Goal: Use online tool/utility: Utilize a website feature to perform a specific function

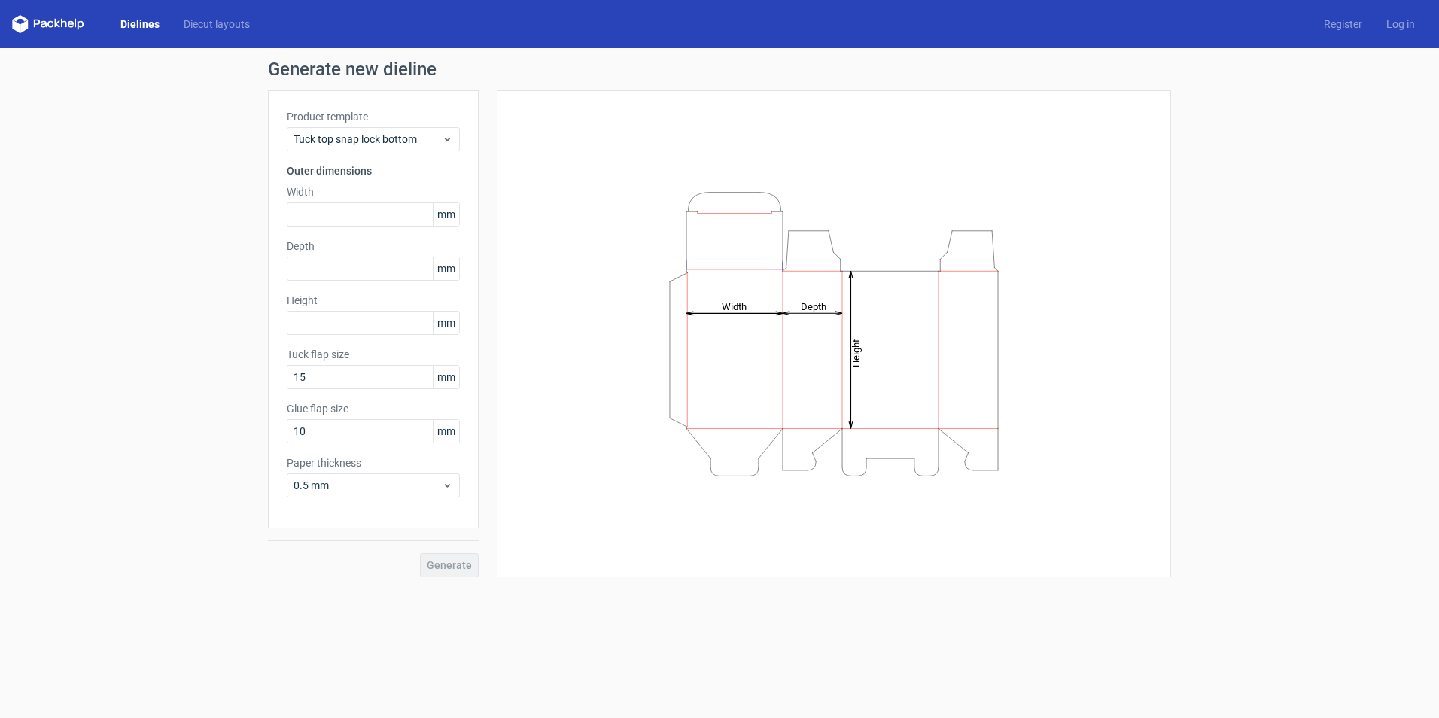
click at [126, 20] on link "Dielines" at bounding box center [139, 24] width 63 height 15
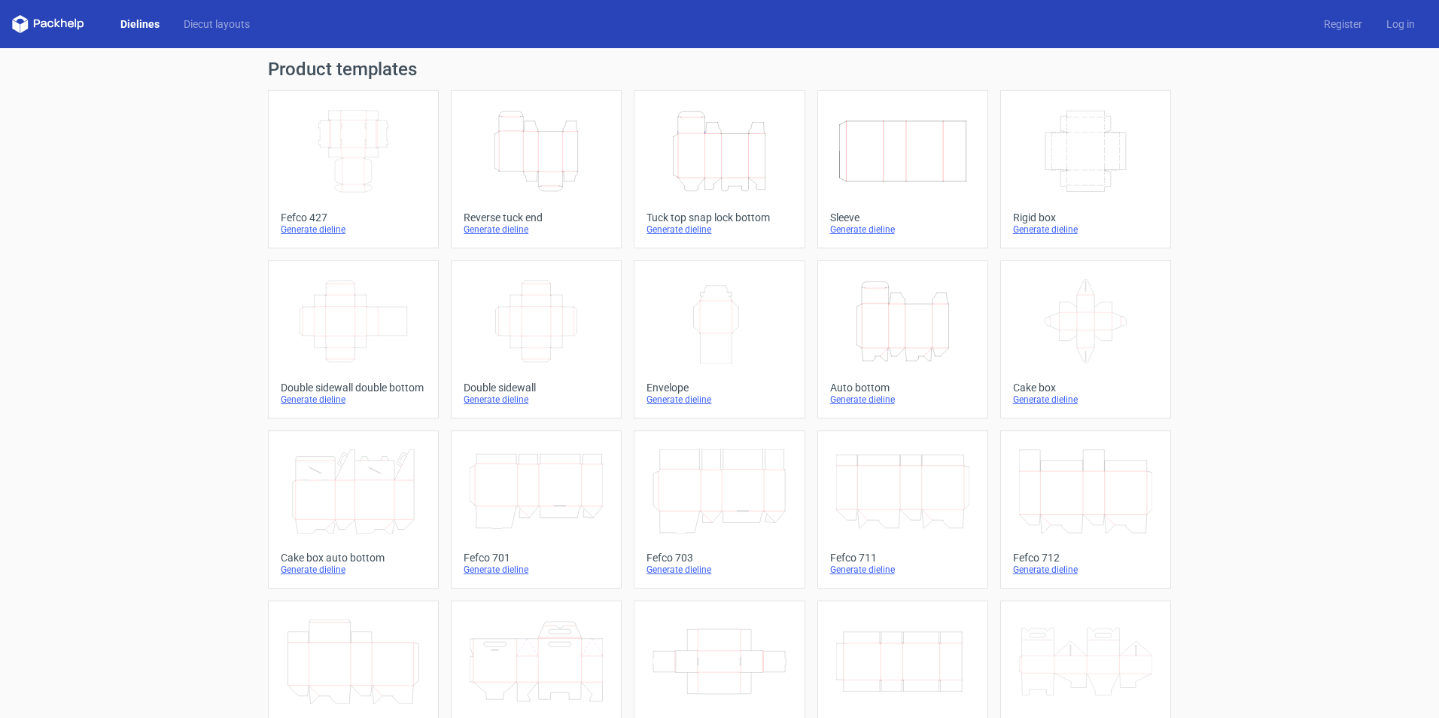
click at [1105, 172] on line at bounding box center [1105, 177] width 0 height 15
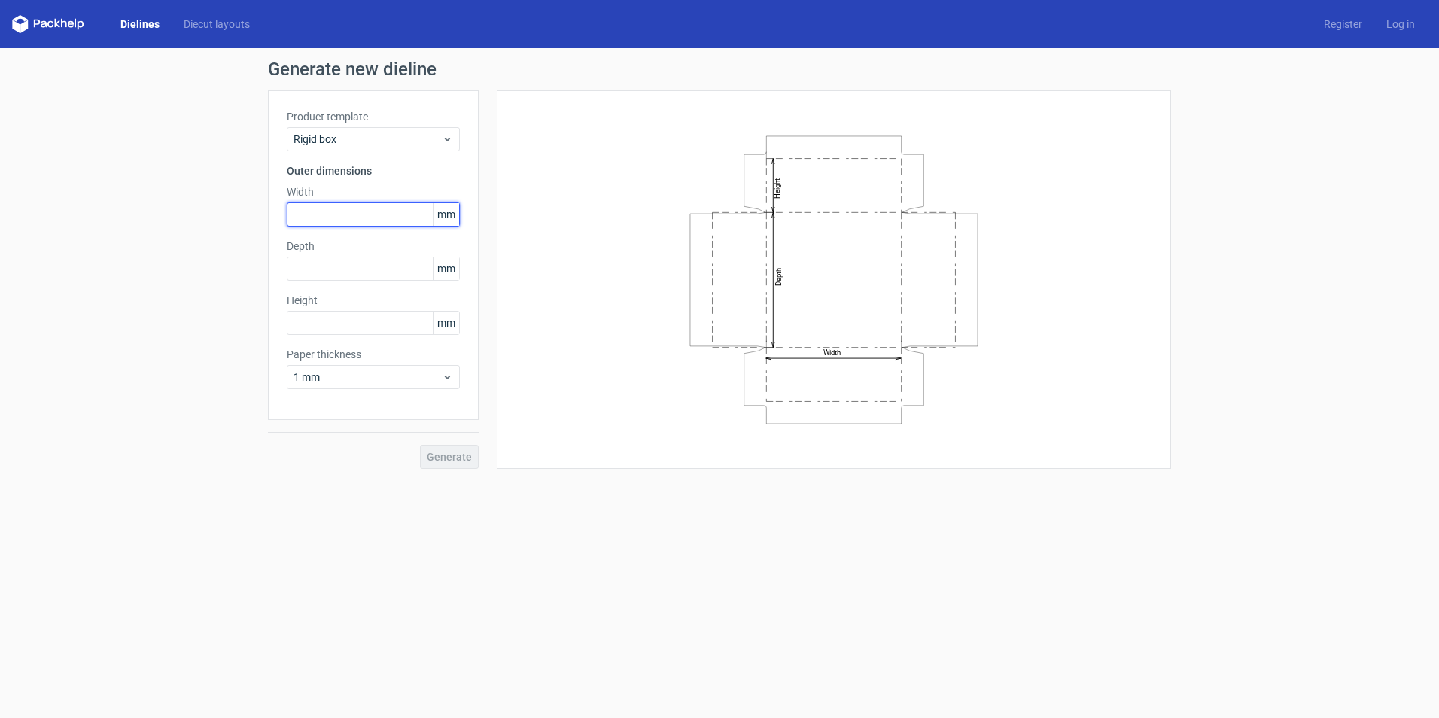
drag, startPoint x: 315, startPoint y: 217, endPoint x: 335, endPoint y: 217, distance: 19.6
click at [315, 216] on input "text" at bounding box center [373, 214] width 173 height 24
click at [449, 376] on use at bounding box center [447, 377] width 5 height 4
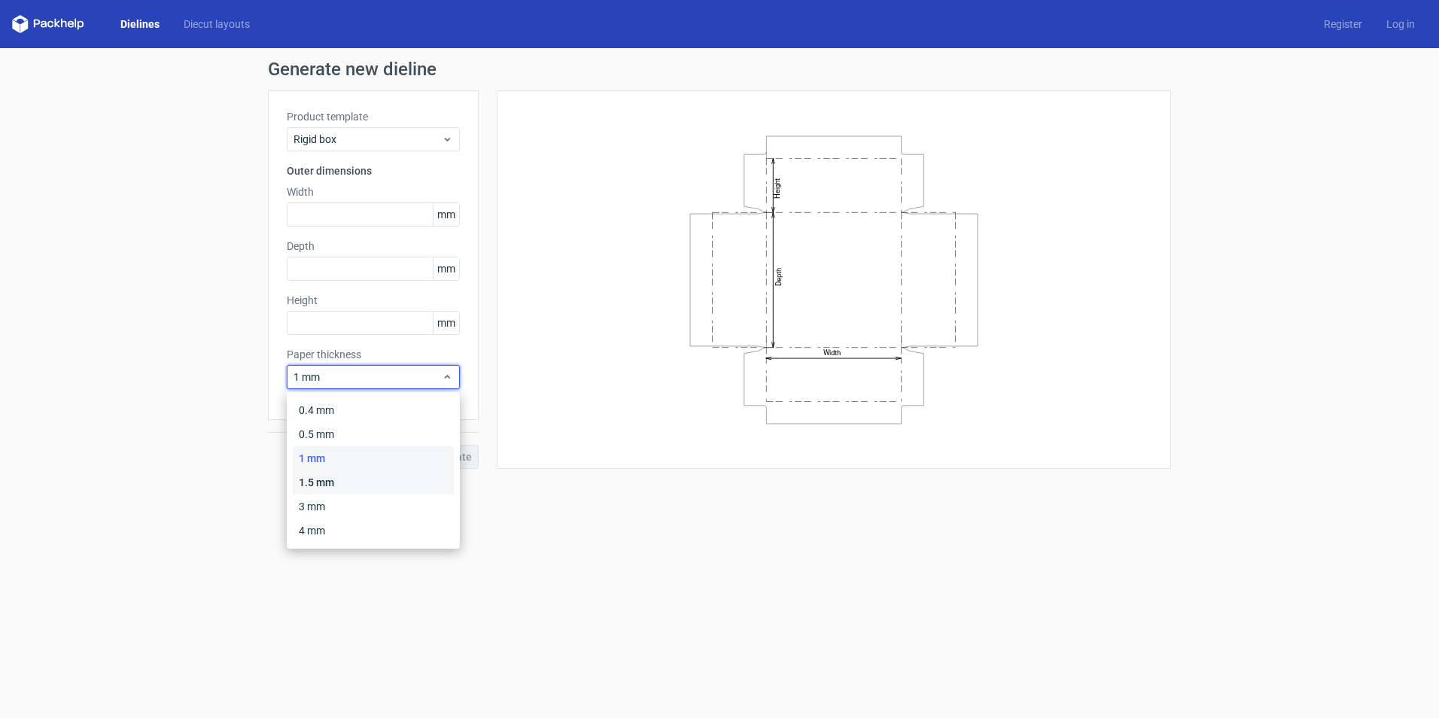
click at [341, 485] on div "1.5 mm" at bounding box center [373, 482] width 161 height 24
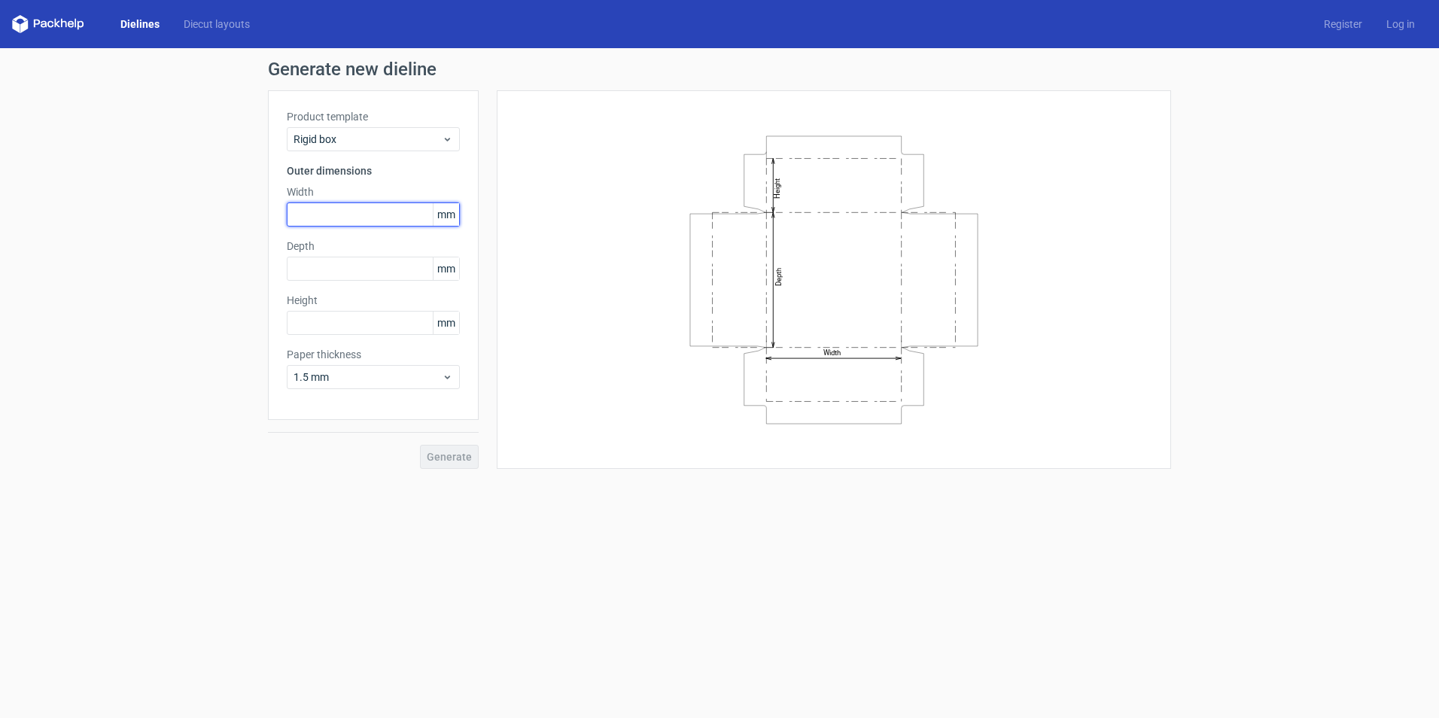
click at [338, 215] on input "text" at bounding box center [373, 214] width 173 height 24
type input "103"
click at [315, 269] on input "text" at bounding box center [373, 269] width 173 height 24
click at [333, 324] on input "text" at bounding box center [373, 323] width 173 height 24
type input "305"
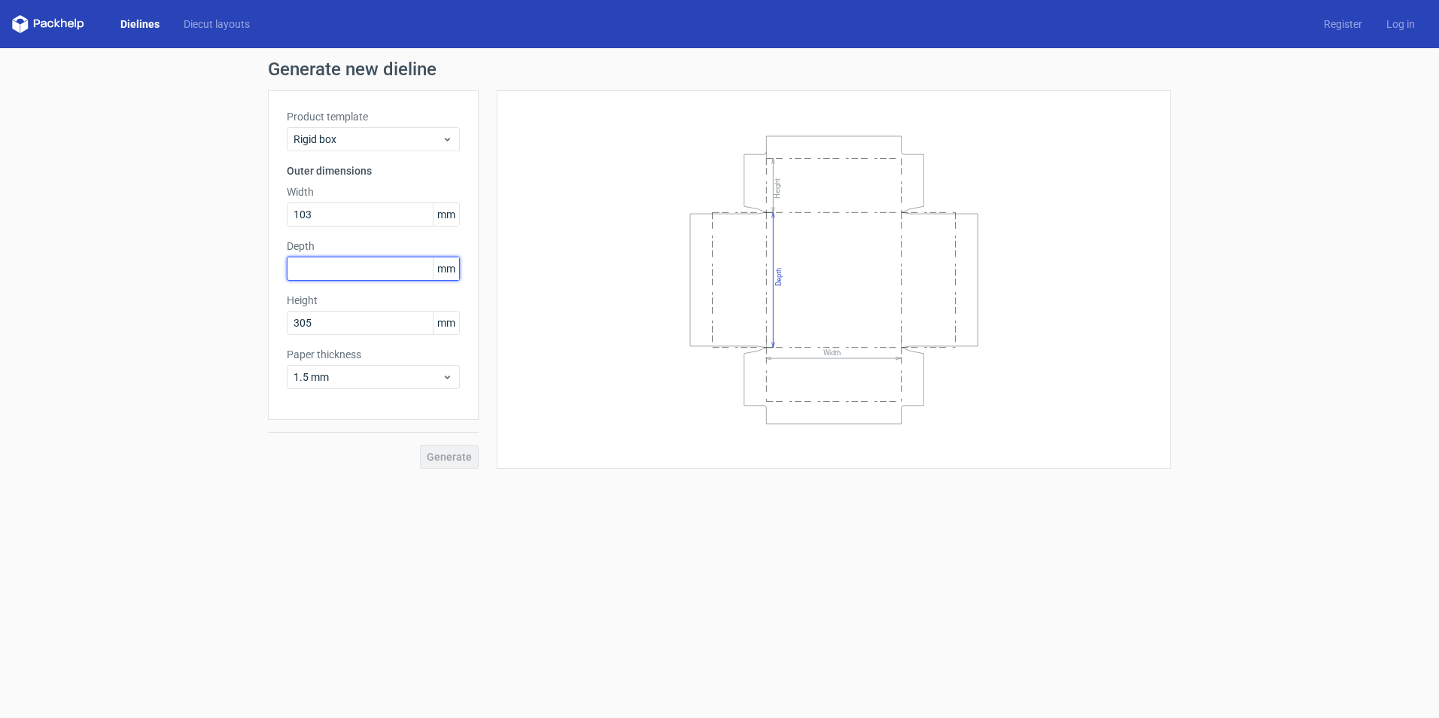
click at [315, 275] on input "text" at bounding box center [373, 269] width 173 height 24
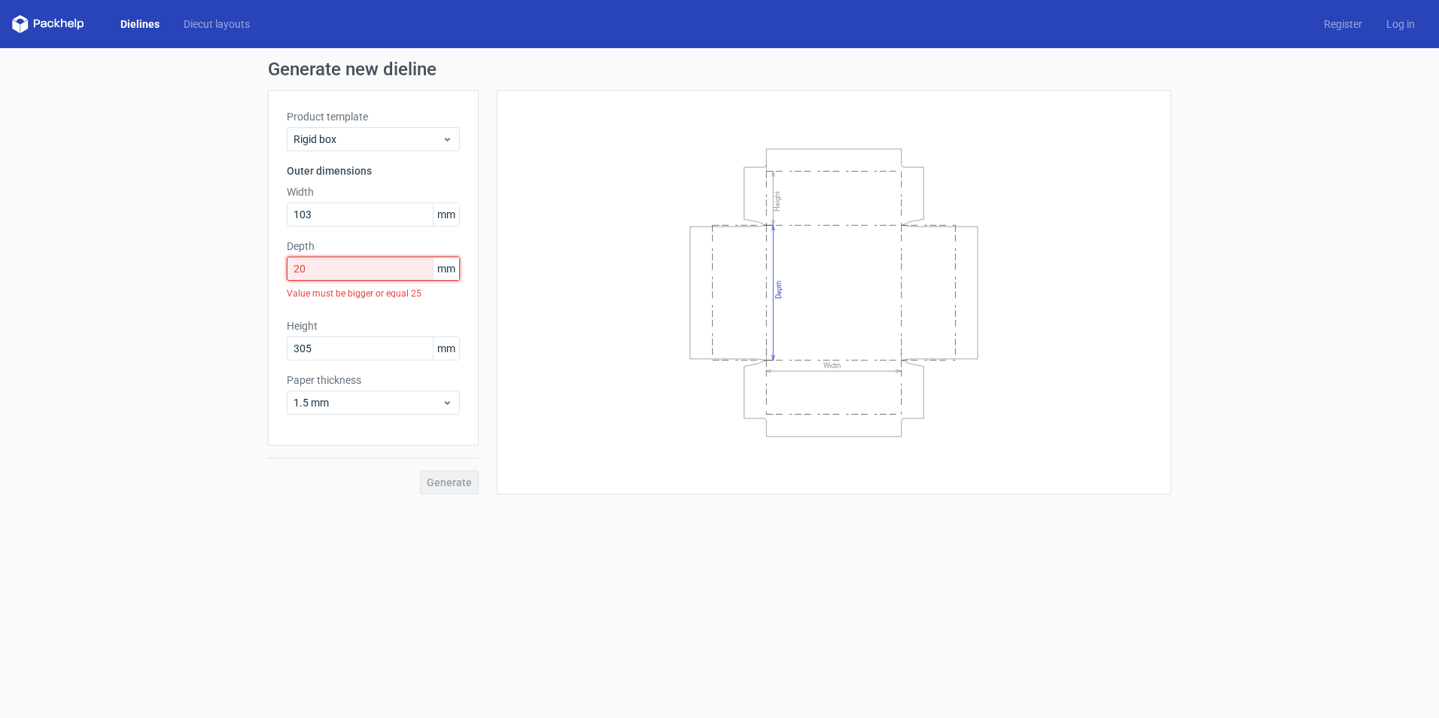
click at [381, 272] on input "20" at bounding box center [373, 269] width 173 height 24
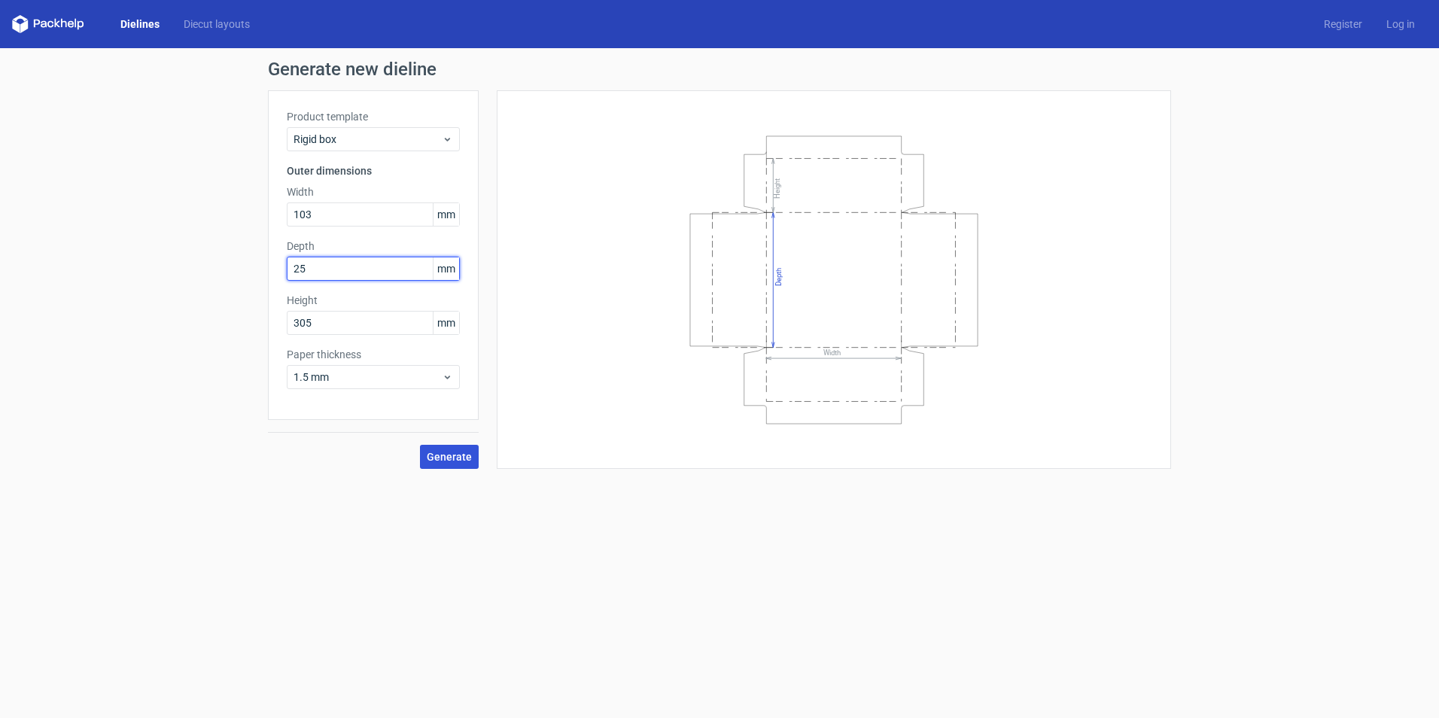
type input "25"
click at [436, 456] on span "Generate" at bounding box center [449, 456] width 45 height 11
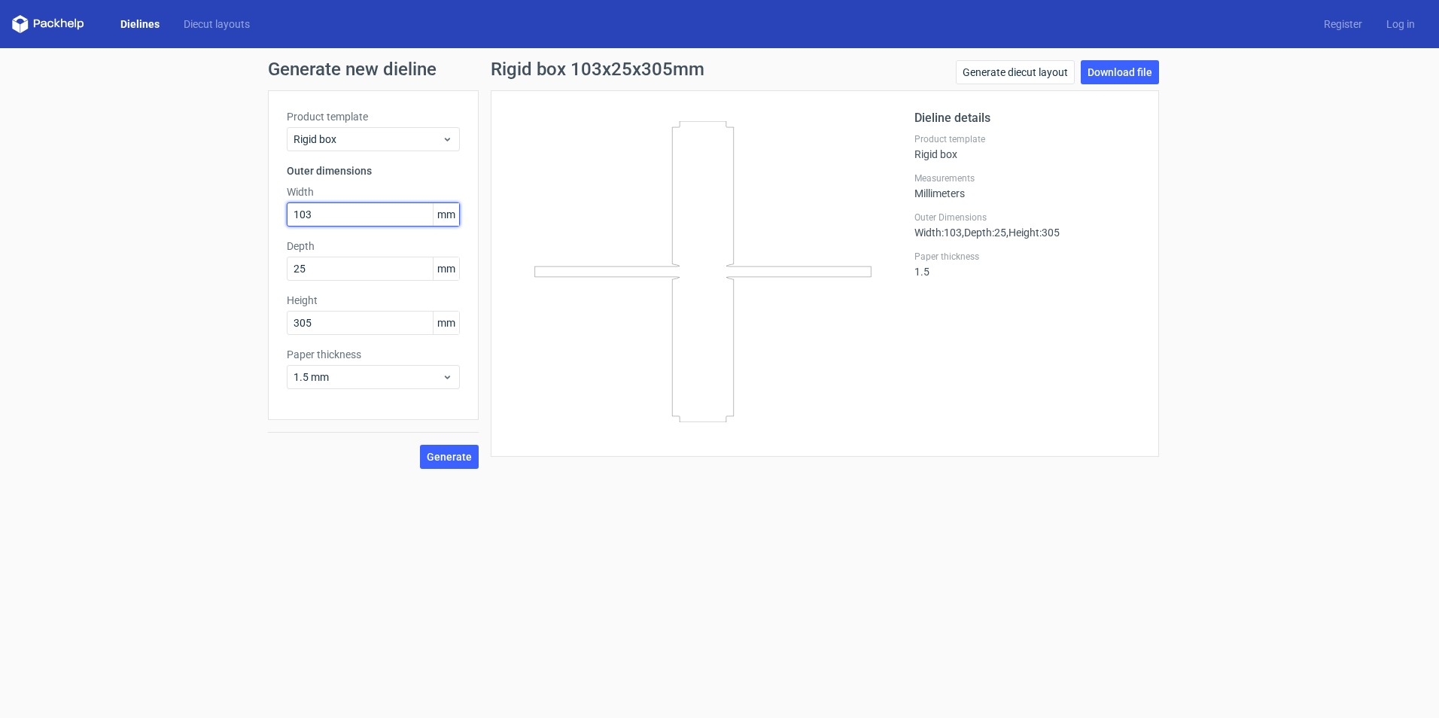
drag, startPoint x: 329, startPoint y: 212, endPoint x: 0, endPoint y: 202, distance: 328.9
click at [0, 202] on html "Dielines Diecut layouts Register Log in Generate new dieline Product template R…" at bounding box center [719, 359] width 1439 height 718
type input "305"
type input "20"
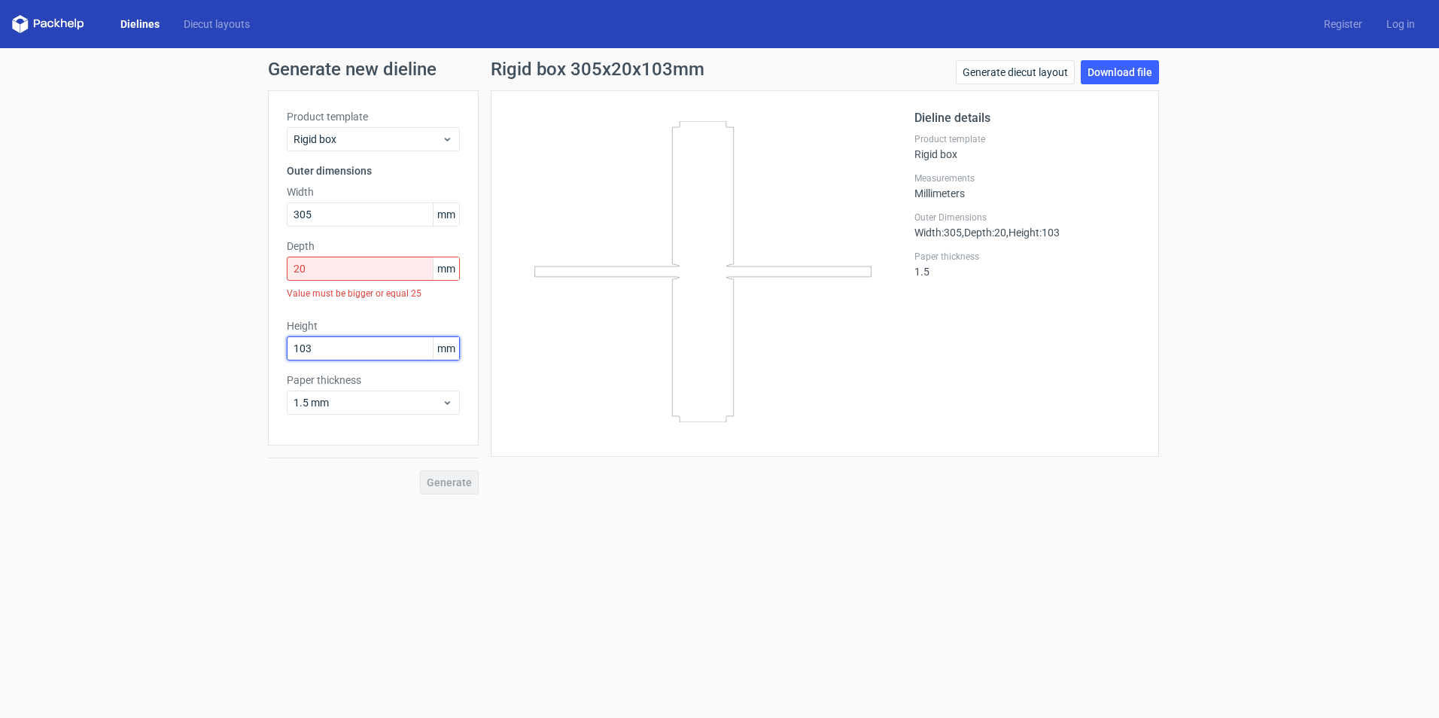
type input "103"
click at [438, 485] on div "Generate" at bounding box center [373, 469] width 211 height 49
click at [436, 485] on div "Generate" at bounding box center [373, 469] width 211 height 49
